Goal: Browse casually: Explore the website without a specific task or goal

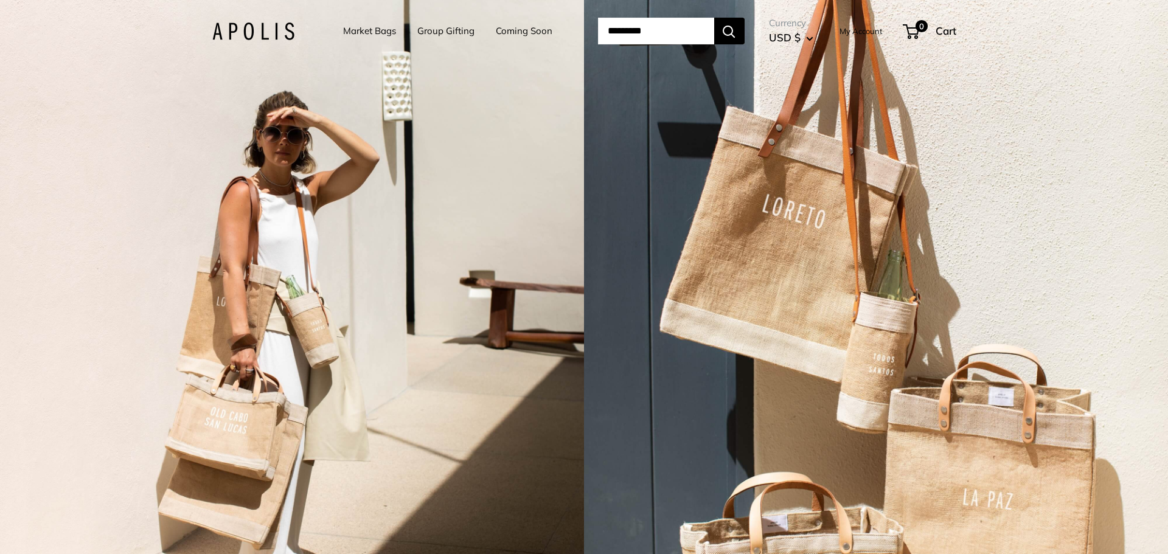
click at [357, 31] on link "Market Bags" at bounding box center [369, 31] width 53 height 17
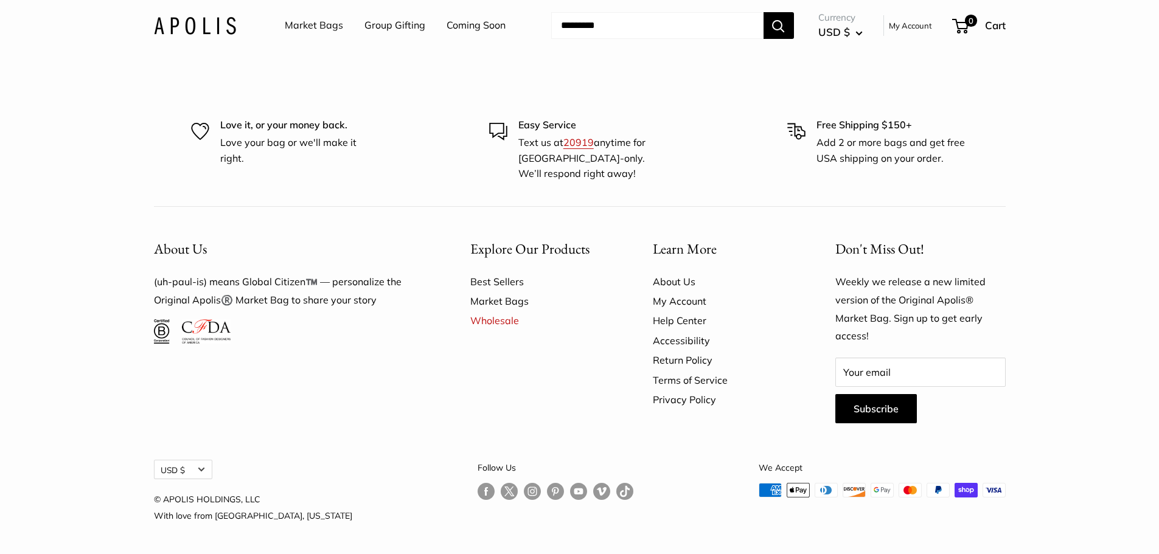
scroll to position [3271, 0]
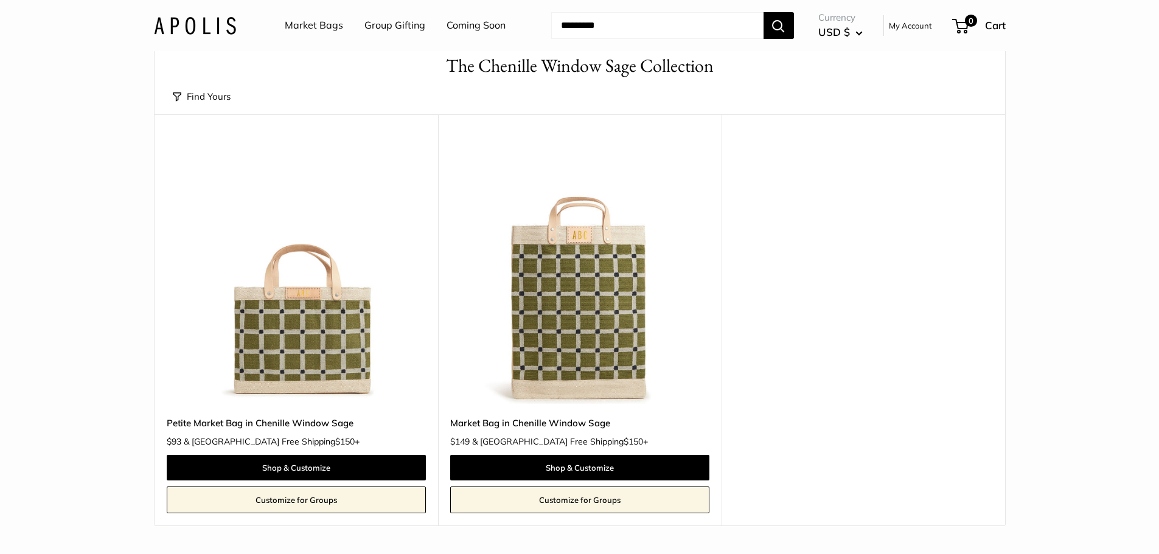
scroll to position [167, 0]
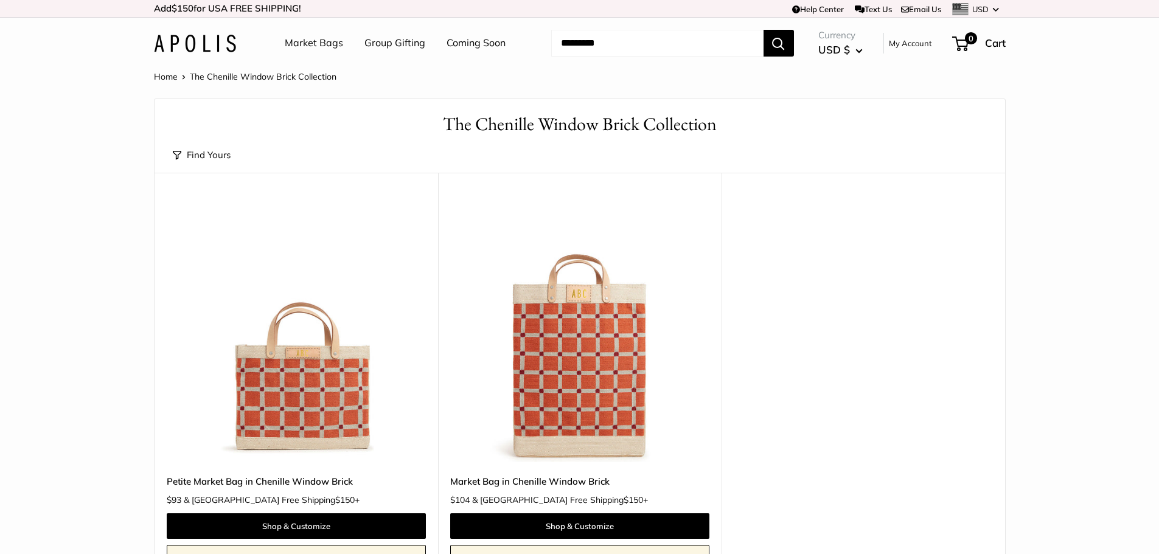
click at [315, 41] on link "Market Bags" at bounding box center [314, 43] width 58 height 18
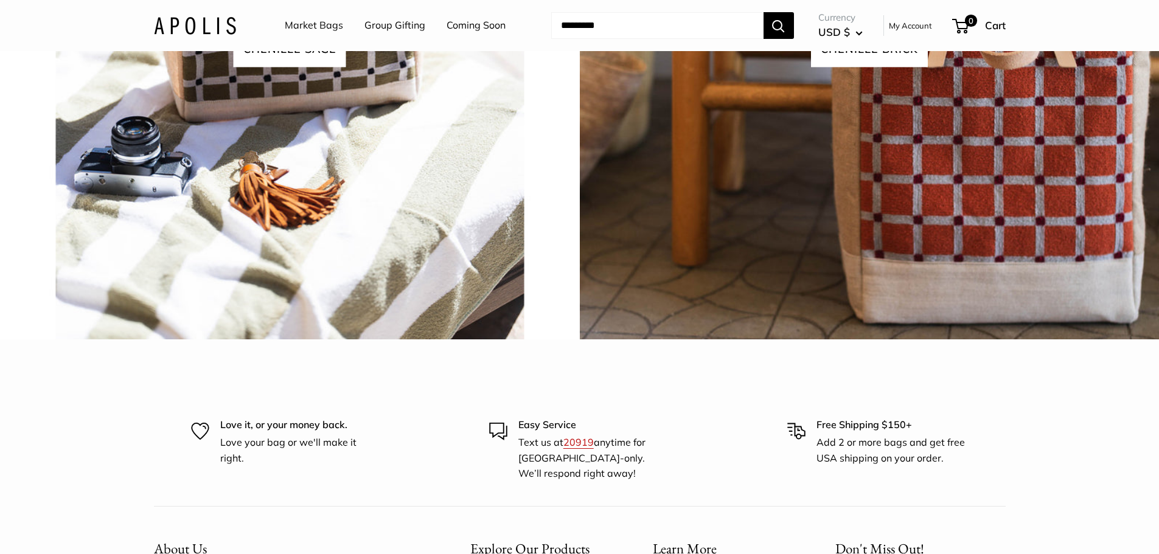
scroll to position [2950, 0]
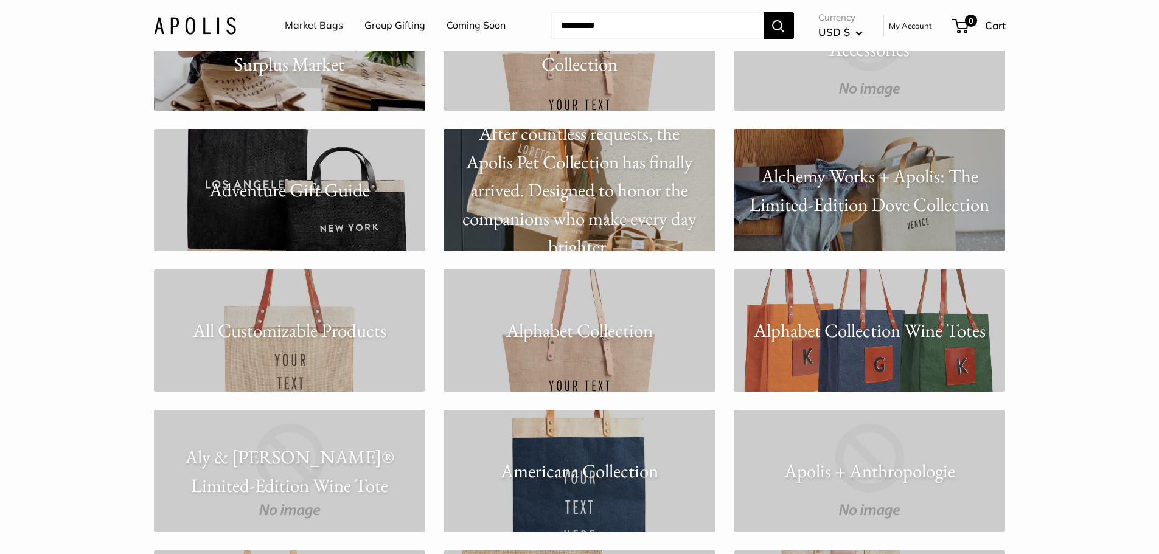
scroll to position [456, 0]
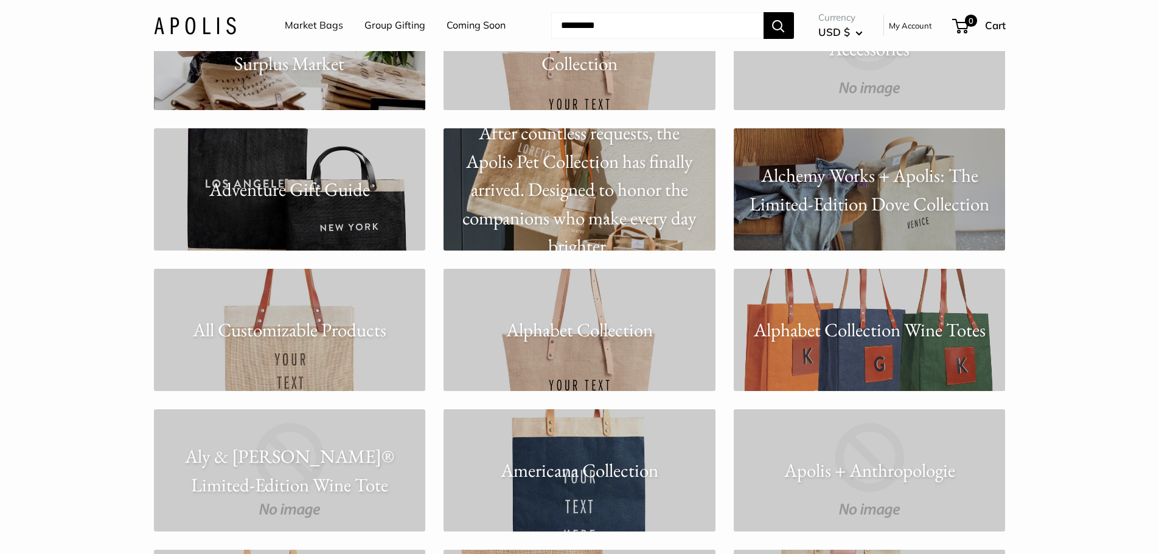
click at [374, 229] on link "Adventure Gift Guide" at bounding box center [290, 189] width 272 height 122
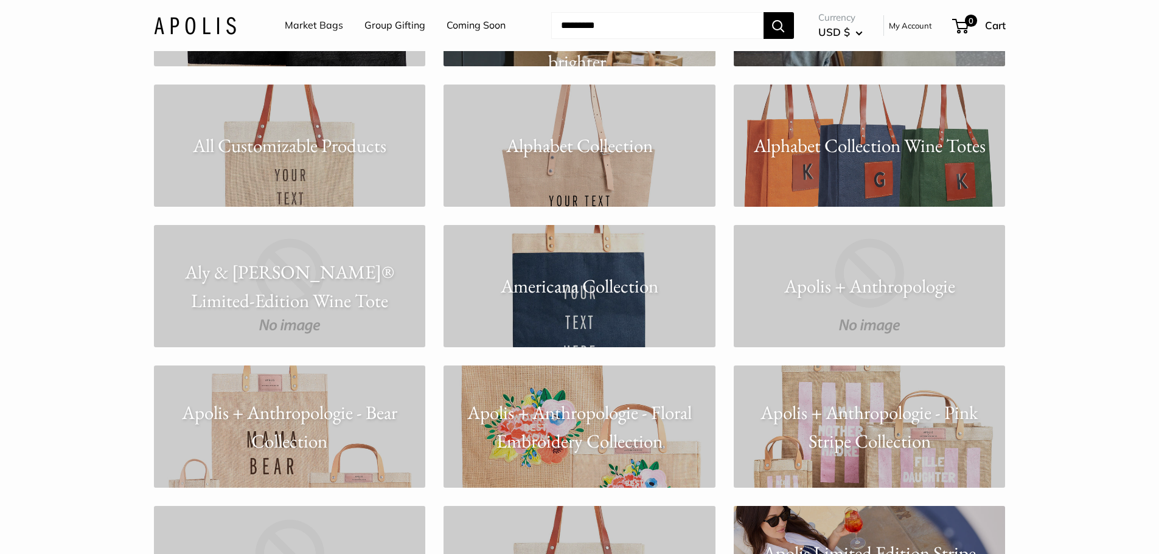
scroll to position [669, 0]
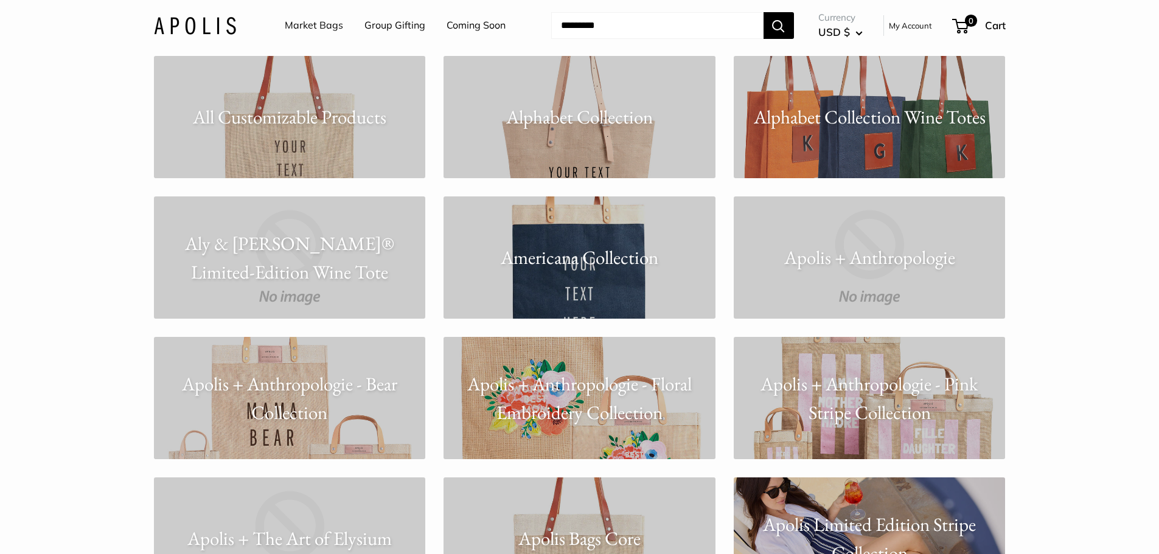
click at [607, 294] on link "Americana Collection" at bounding box center [579, 257] width 272 height 122
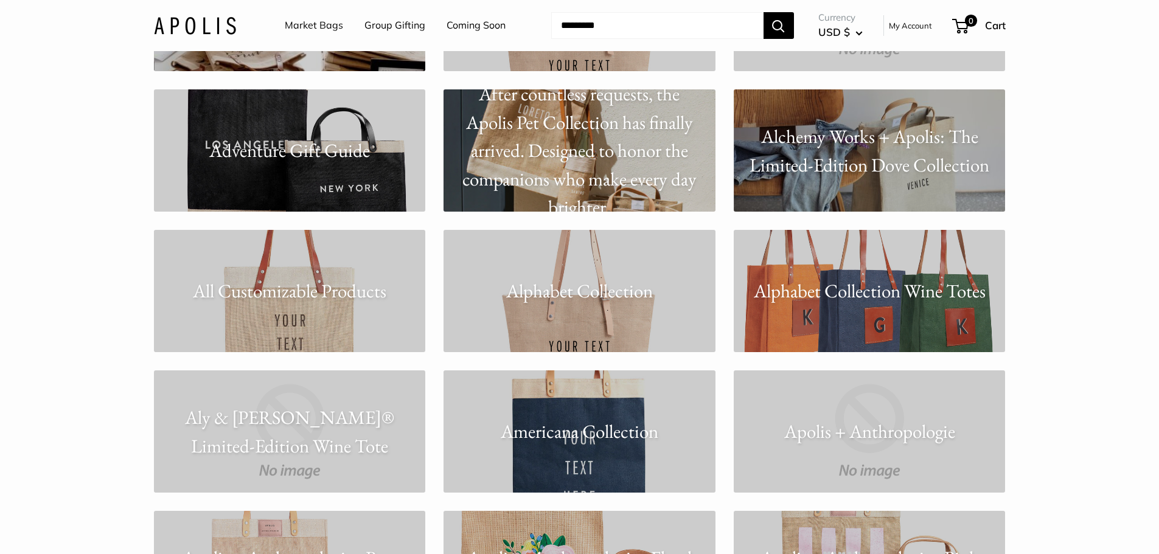
scroll to position [532, 0]
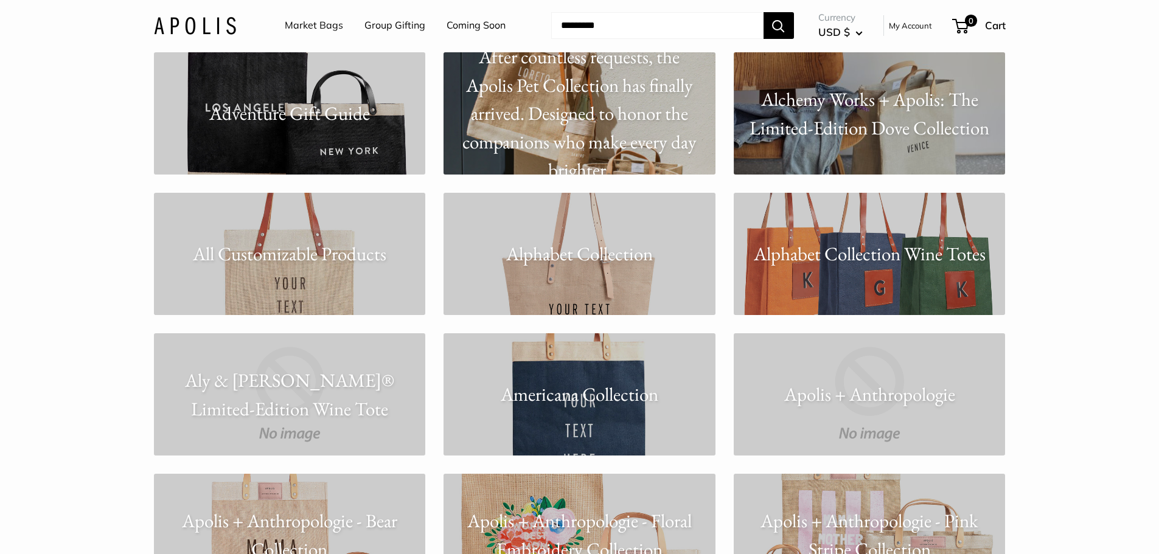
click at [901, 139] on p "Alchemy Works + Apolis: The Limited-Edition Dove Collection" at bounding box center [869, 113] width 272 height 57
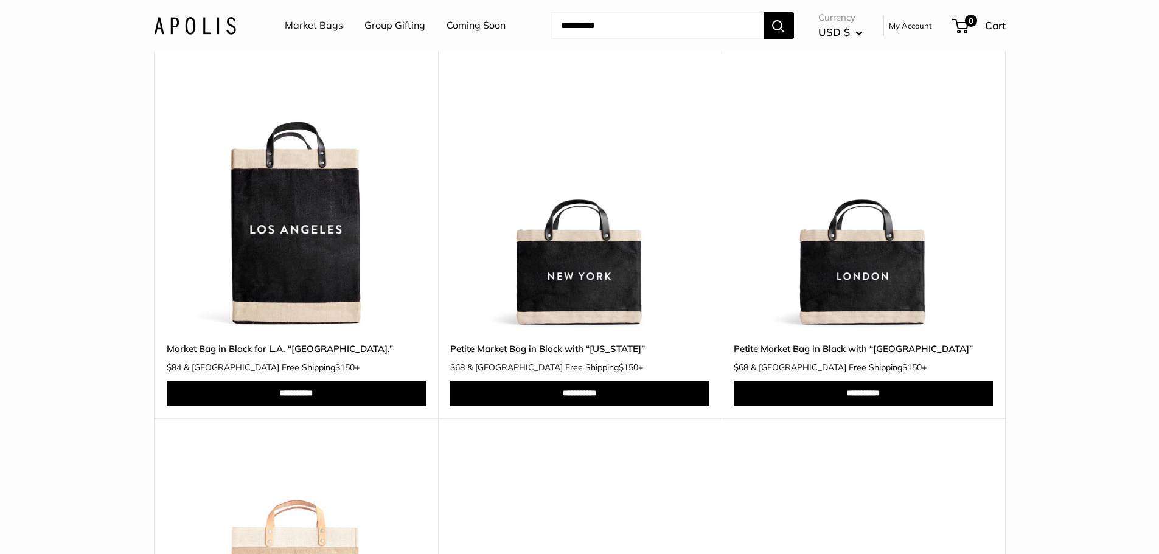
scroll to position [106, 0]
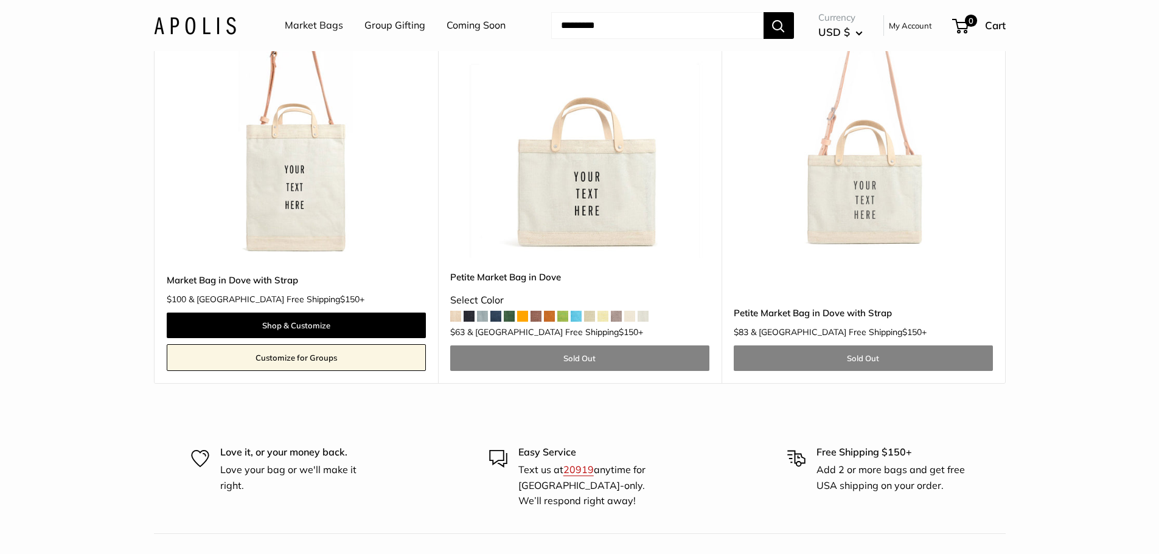
scroll to position [745, 0]
